Goal: Task Accomplishment & Management: Manage account settings

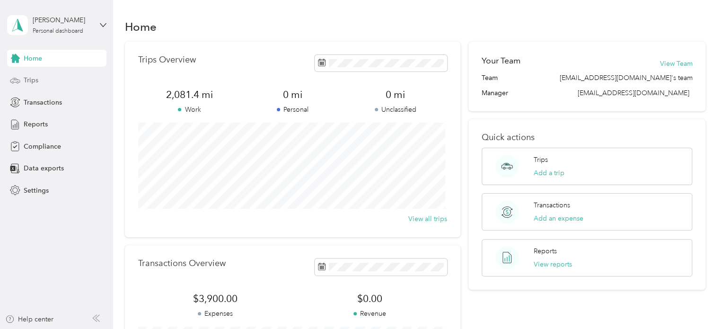
click at [34, 79] on span "Trips" at bounding box center [31, 80] width 15 height 10
click at [32, 77] on span "Trips" at bounding box center [31, 80] width 15 height 10
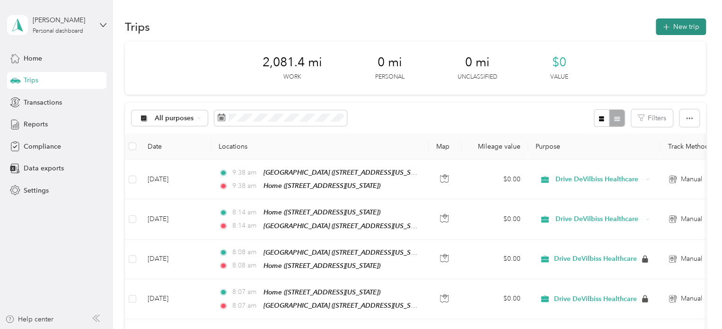
click at [681, 30] on button "New trip" at bounding box center [680, 26] width 50 height 17
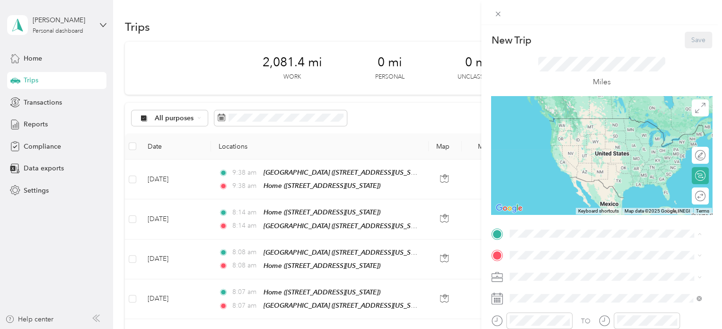
click at [562, 136] on span "242 Township Road 1525, 45669, Proctorville, Ohio, United States" at bounding box center [574, 132] width 95 height 8
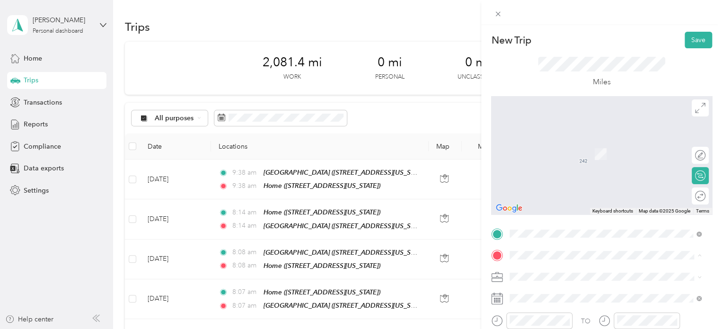
click at [570, 227] on span "1449 Airport Rd, 25704, Huntington, West Virginia, United States" at bounding box center [574, 223] width 95 height 8
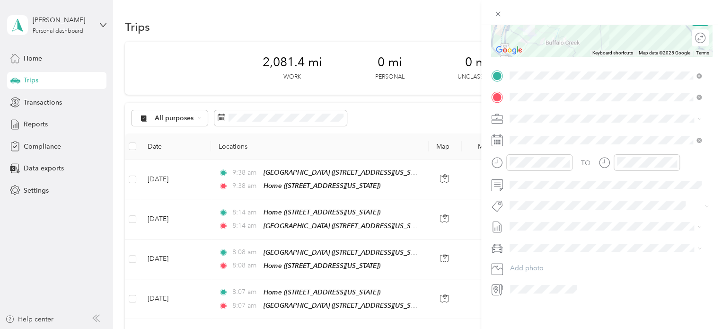
scroll to position [166, 0]
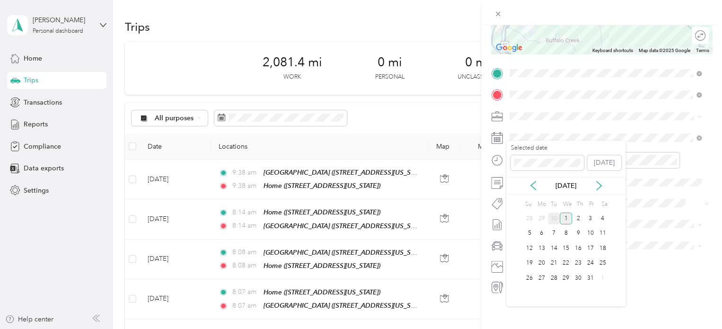
click at [554, 217] on div "30" at bounding box center [554, 218] width 12 height 12
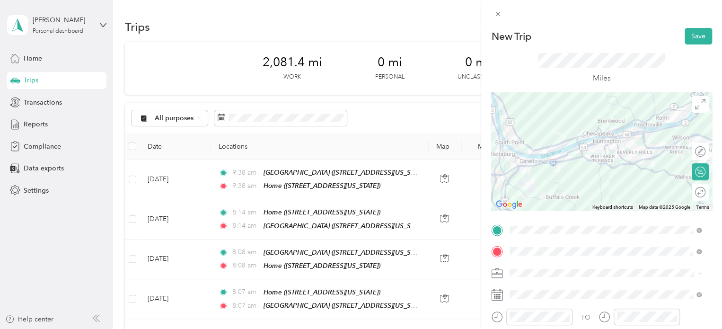
scroll to position [0, 0]
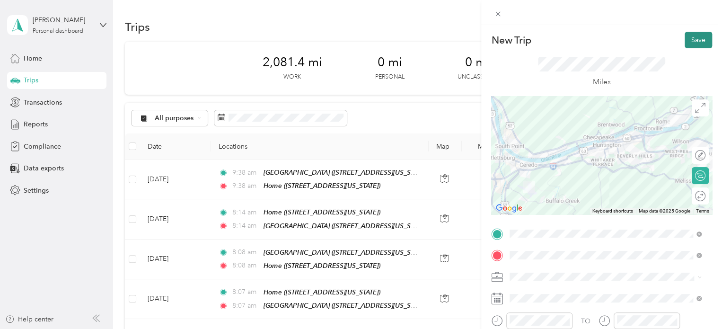
click at [685, 39] on button "Save" at bounding box center [697, 40] width 27 height 17
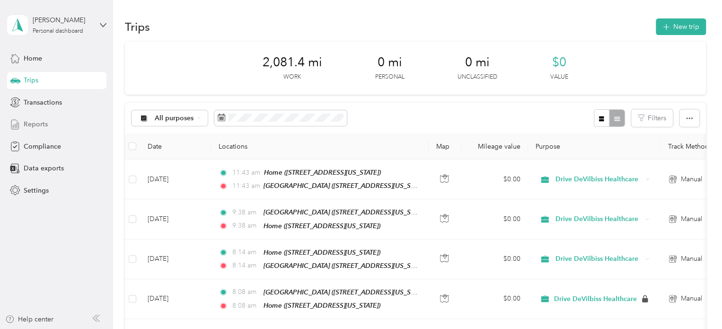
click at [34, 124] on span "Reports" at bounding box center [36, 124] width 24 height 10
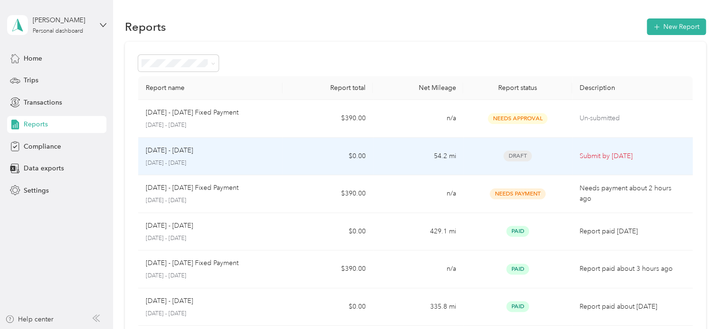
click at [517, 156] on span "Draft" at bounding box center [517, 155] width 28 height 11
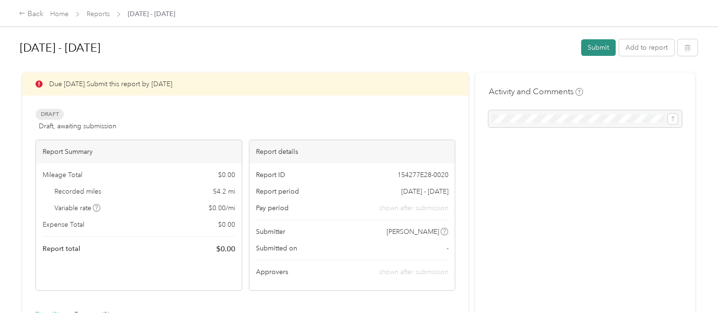
click at [594, 48] on button "Submit" at bounding box center [598, 47] width 35 height 17
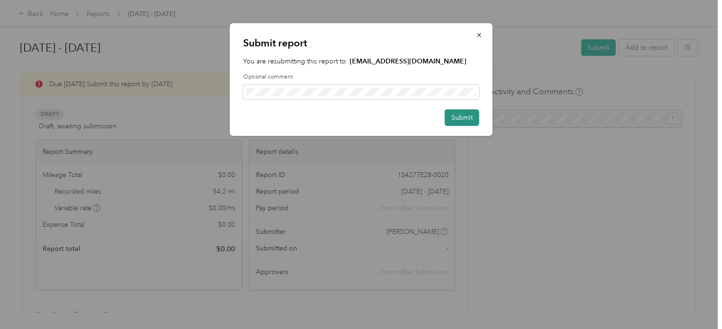
click at [461, 119] on button "Submit" at bounding box center [462, 117] width 35 height 17
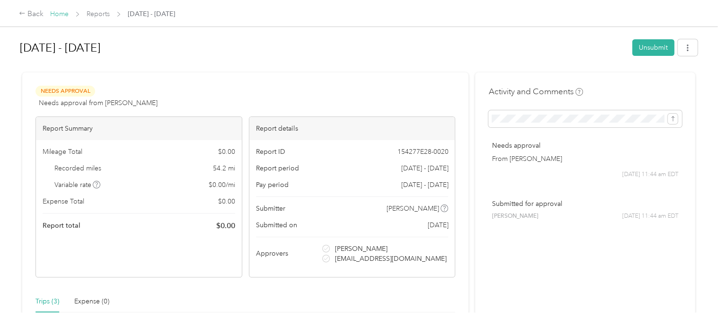
click at [57, 12] on link "Home" at bounding box center [59, 14] width 18 height 8
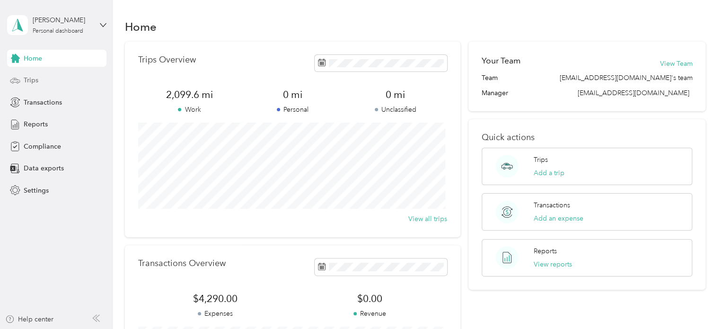
click at [40, 80] on div "Trips" at bounding box center [56, 80] width 99 height 17
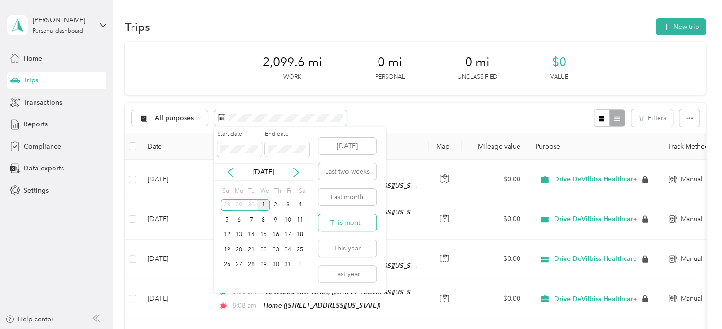
click at [340, 217] on button "This month" at bounding box center [347, 222] width 58 height 17
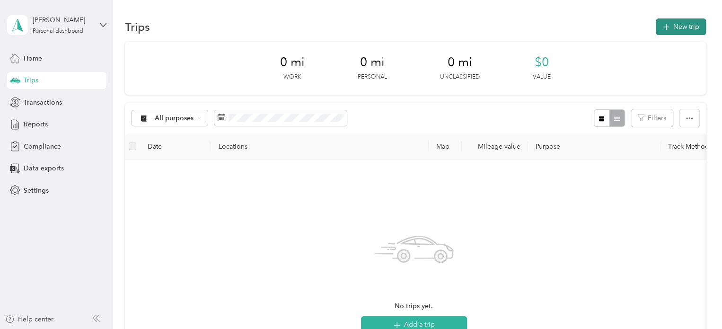
click at [675, 27] on button "New trip" at bounding box center [680, 26] width 50 height 17
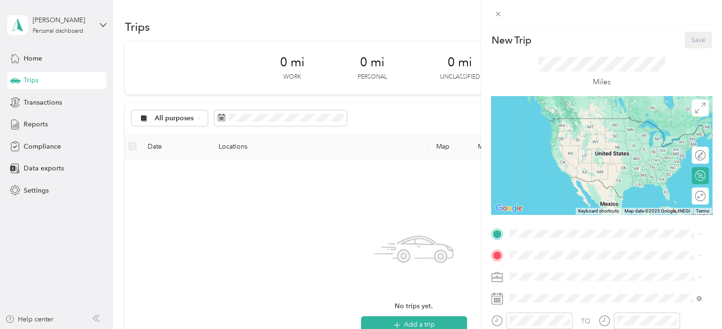
click at [546, 206] on span "1449 Airport Rd, 25704, Huntington, West Virginia, United States" at bounding box center [574, 202] width 95 height 8
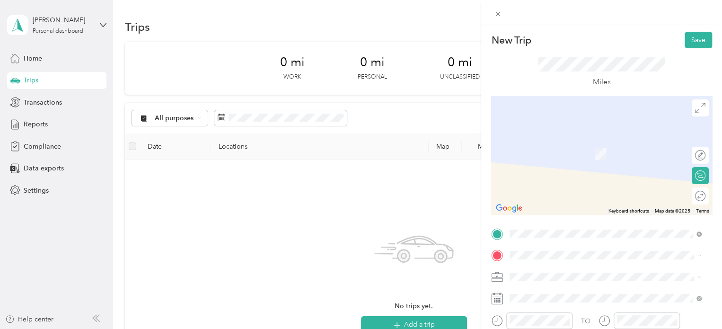
click at [550, 147] on div "Home 242 Township Road 1525, 45669, Proctorville, Ohio, United States" at bounding box center [574, 149] width 95 height 20
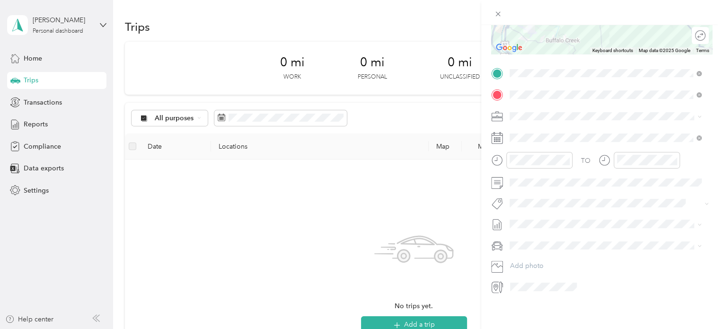
scroll to position [167, 0]
click at [546, 255] on div "Honda Civic" at bounding box center [605, 255] width 185 height 10
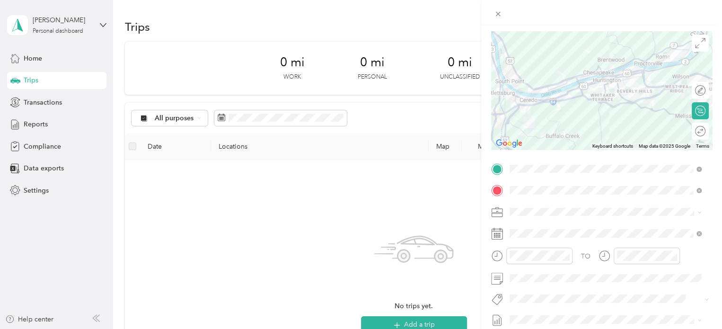
scroll to position [0, 0]
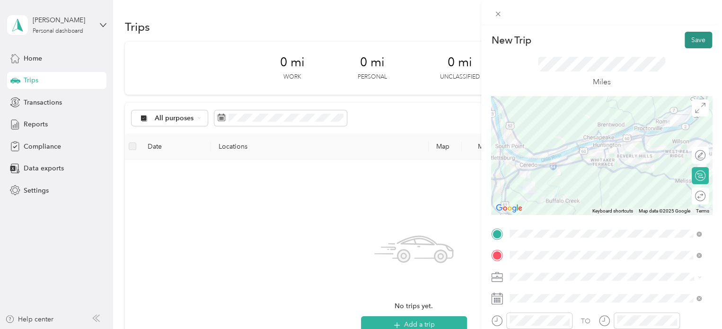
click at [689, 43] on button "Save" at bounding box center [697, 40] width 27 height 17
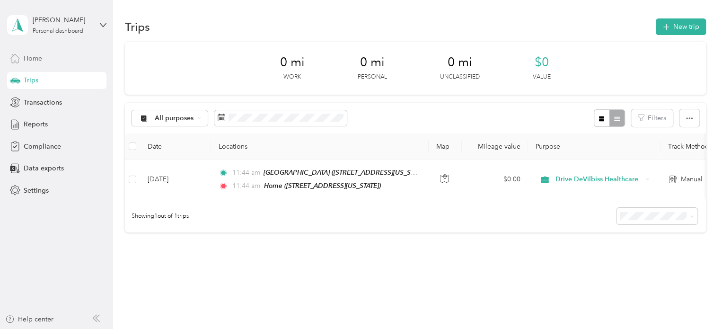
click at [41, 57] on span "Home" at bounding box center [33, 58] width 18 height 10
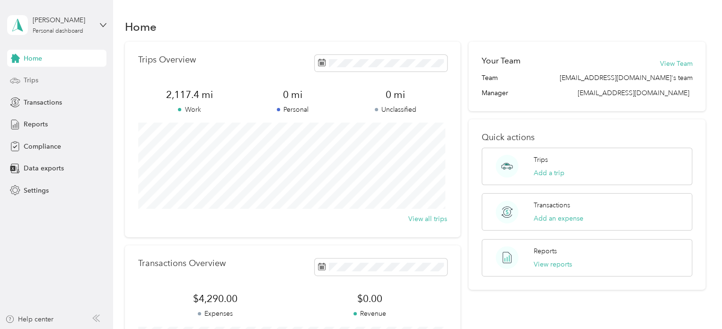
click at [25, 78] on span "Trips" at bounding box center [31, 80] width 15 height 10
